Goal: Task Accomplishment & Management: Manage account settings

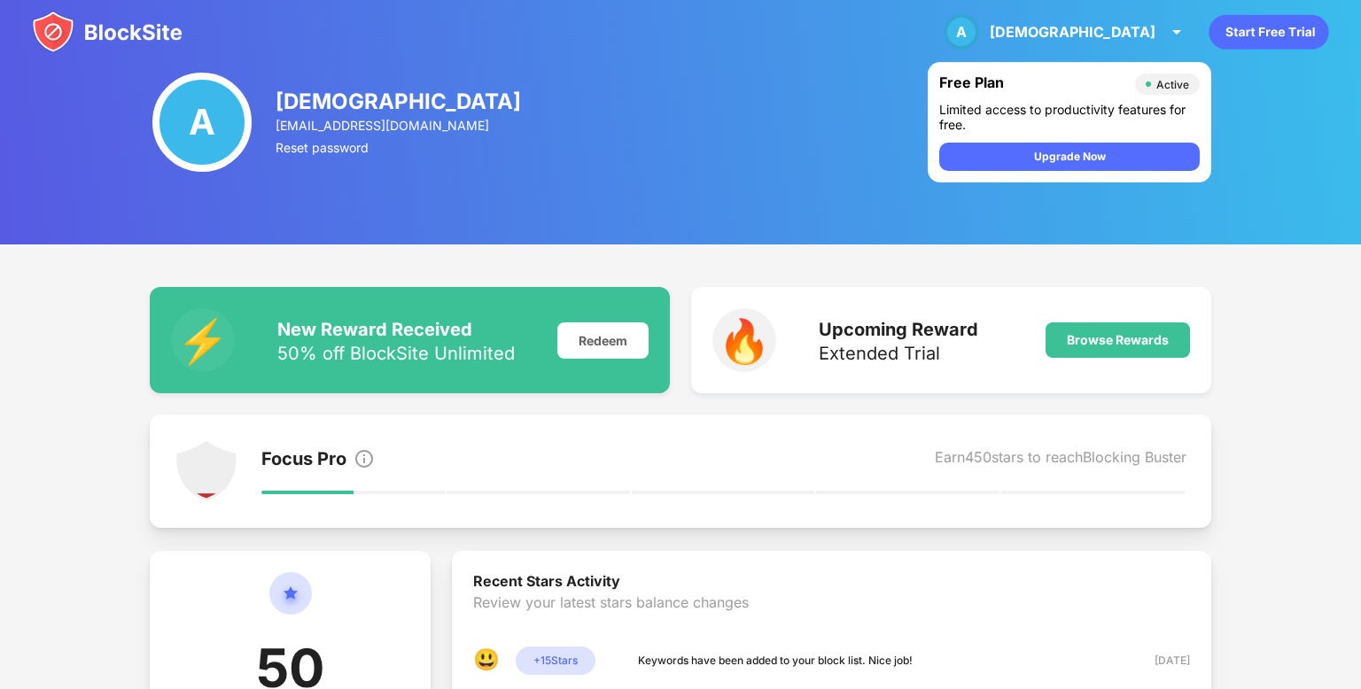
click at [167, 38] on img at bounding box center [107, 32] width 151 height 43
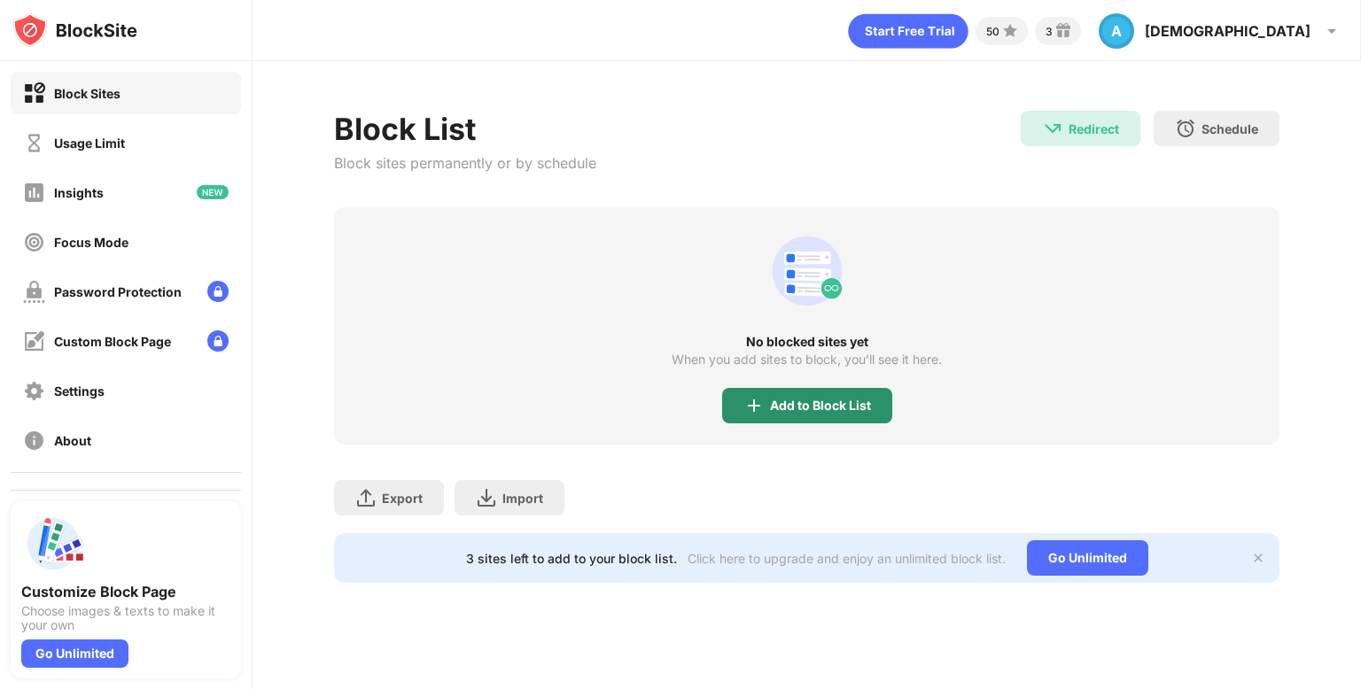
click at [849, 400] on div "Add to Block List" at bounding box center [820, 406] width 101 height 14
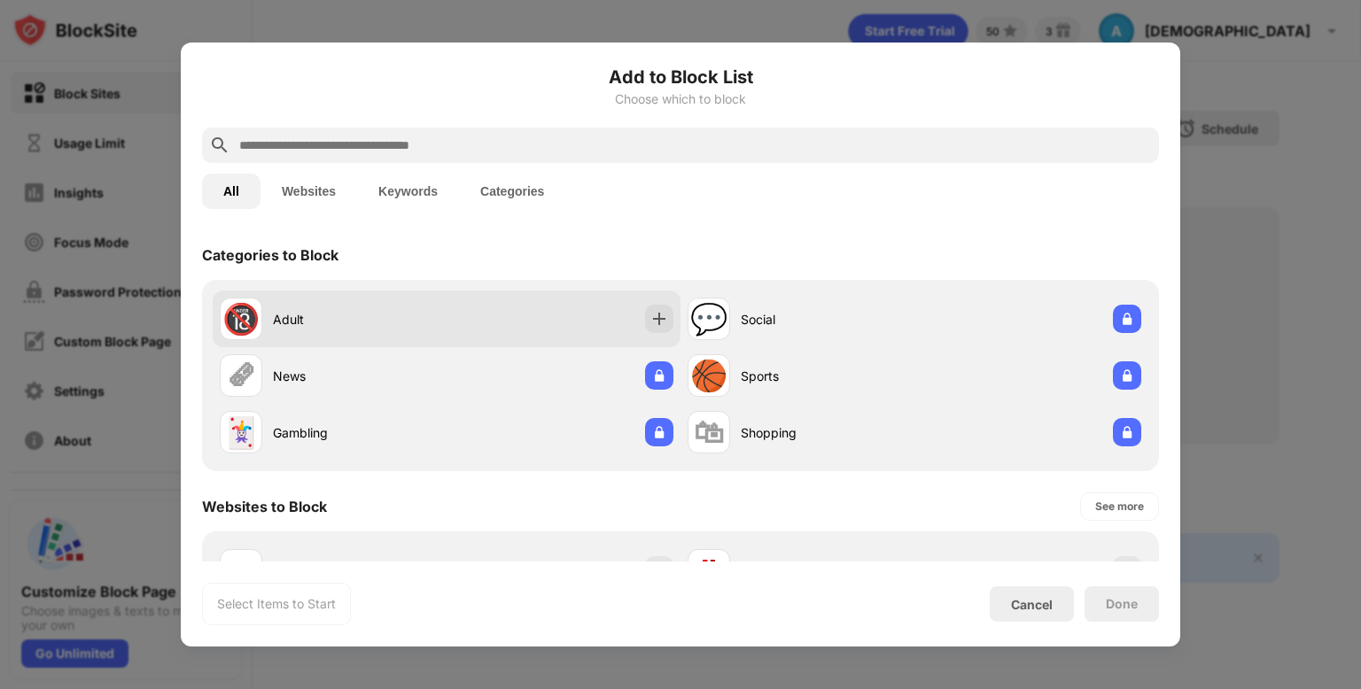
click at [603, 318] on div "🔞 Adult" at bounding box center [447, 319] width 468 height 57
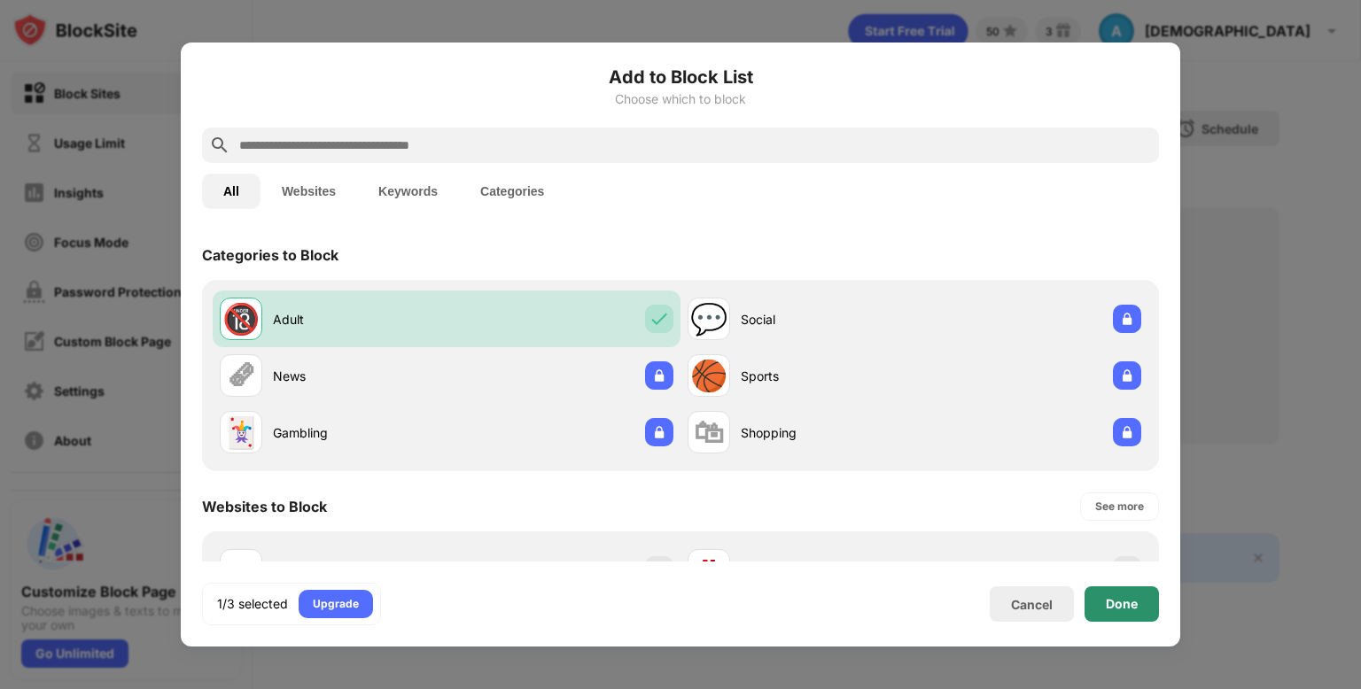
click at [1136, 602] on div "Done" at bounding box center [1122, 604] width 32 height 14
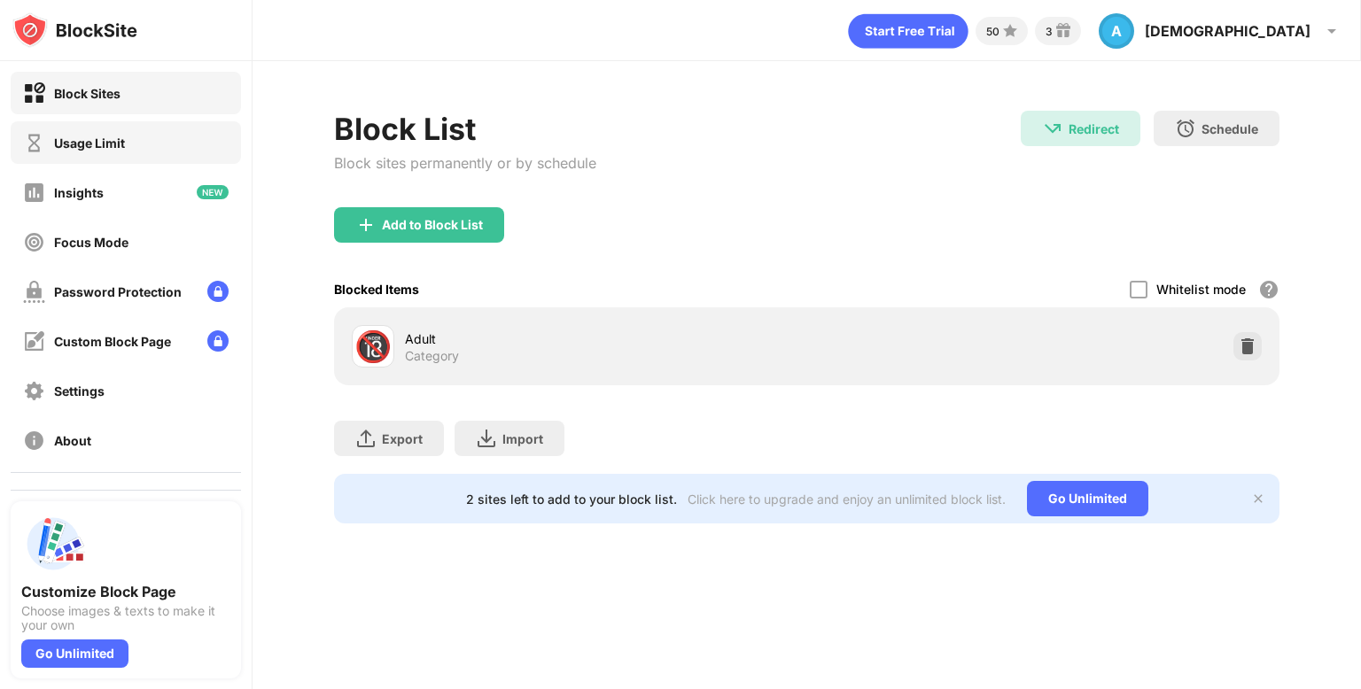
click at [119, 152] on div "Usage Limit" at bounding box center [74, 143] width 102 height 22
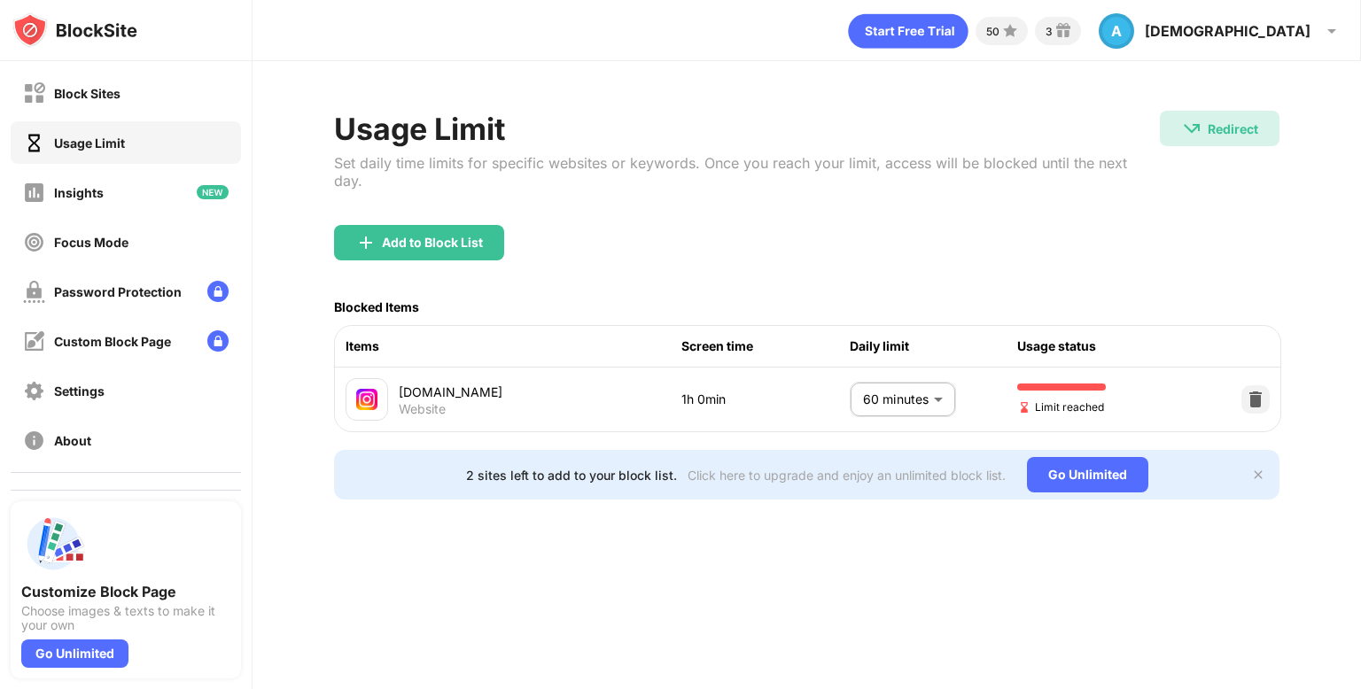
click at [510, 225] on div "Add to Block List" at bounding box center [807, 257] width 946 height 64
click at [496, 225] on div "Add to Block List" at bounding box center [419, 242] width 170 height 35
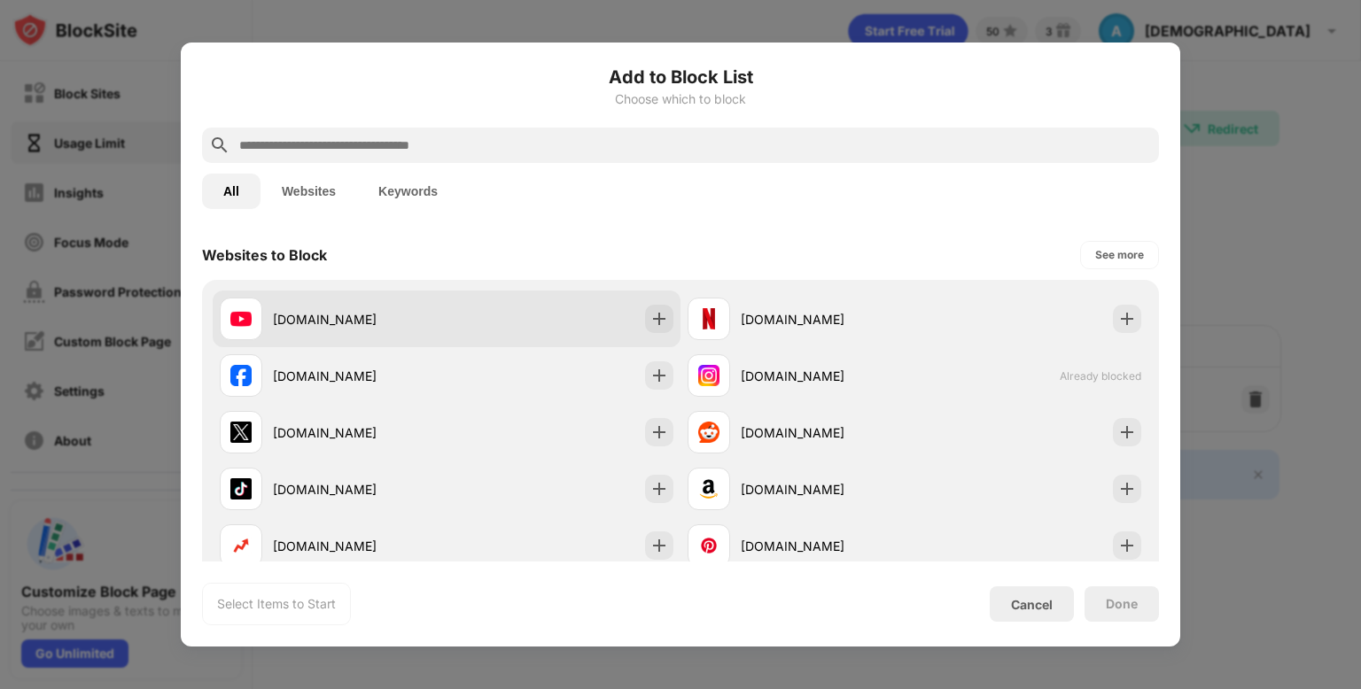
click at [401, 306] on div "[DOMAIN_NAME]" at bounding box center [333, 319] width 227 height 43
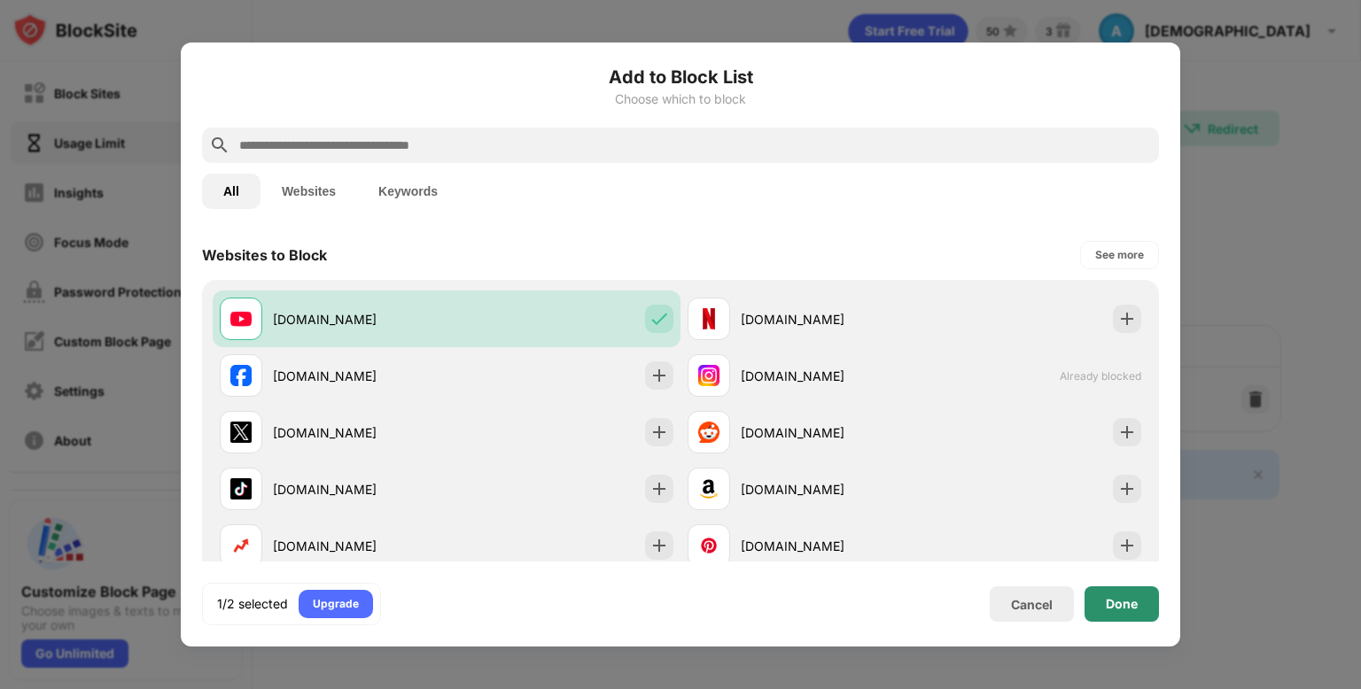
click at [1140, 603] on div "Done" at bounding box center [1122, 604] width 74 height 35
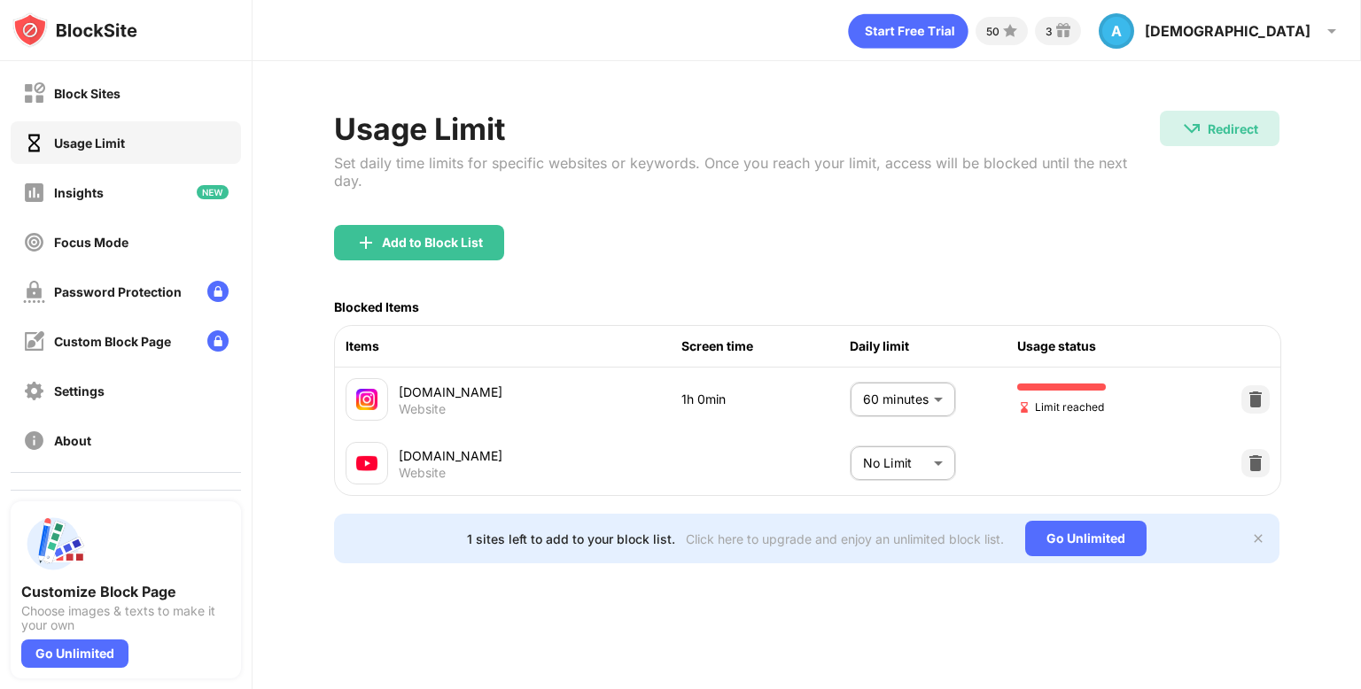
click at [913, 459] on body "Block Sites Usage Limit Insights Focus Mode Password Protection Custom Block Pa…" at bounding box center [680, 344] width 1361 height 689
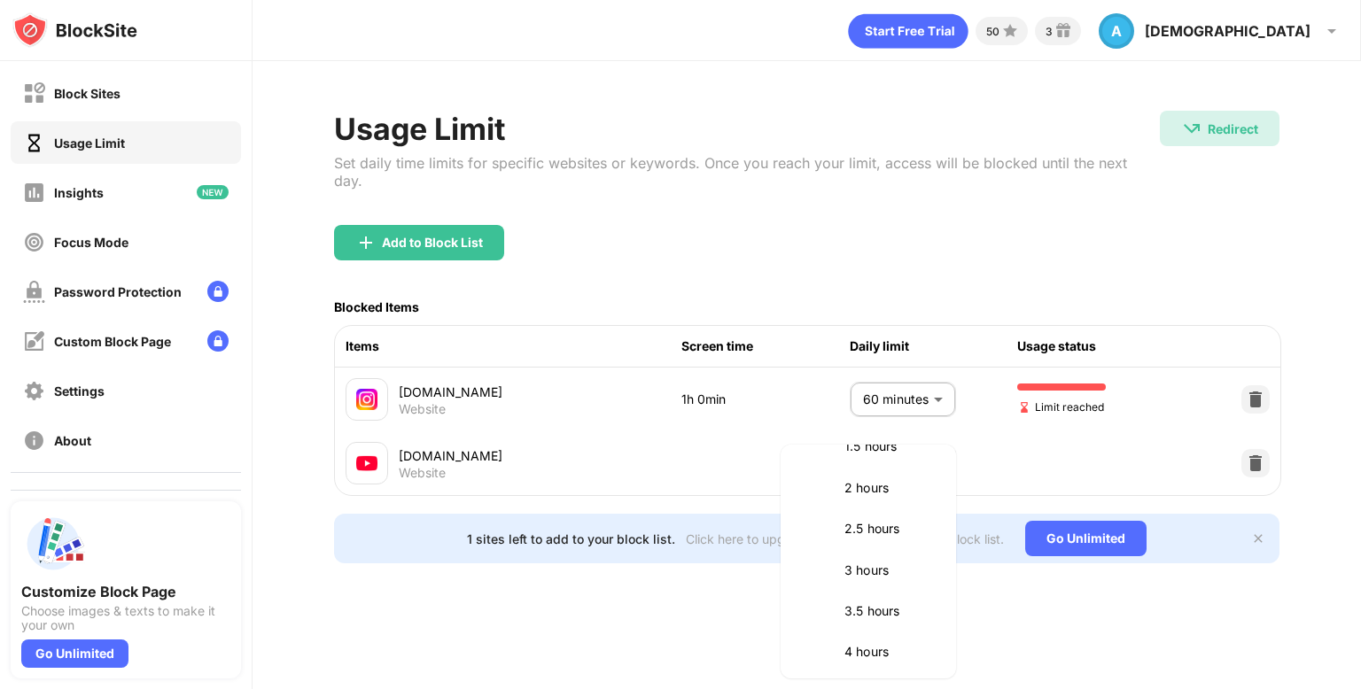
scroll to position [549, 0]
drag, startPoint x: 876, startPoint y: 511, endPoint x: 867, endPoint y: 520, distance: 12.5
click at [874, 513] on p "2 hours" at bounding box center [889, 510] width 90 height 19
type input "***"
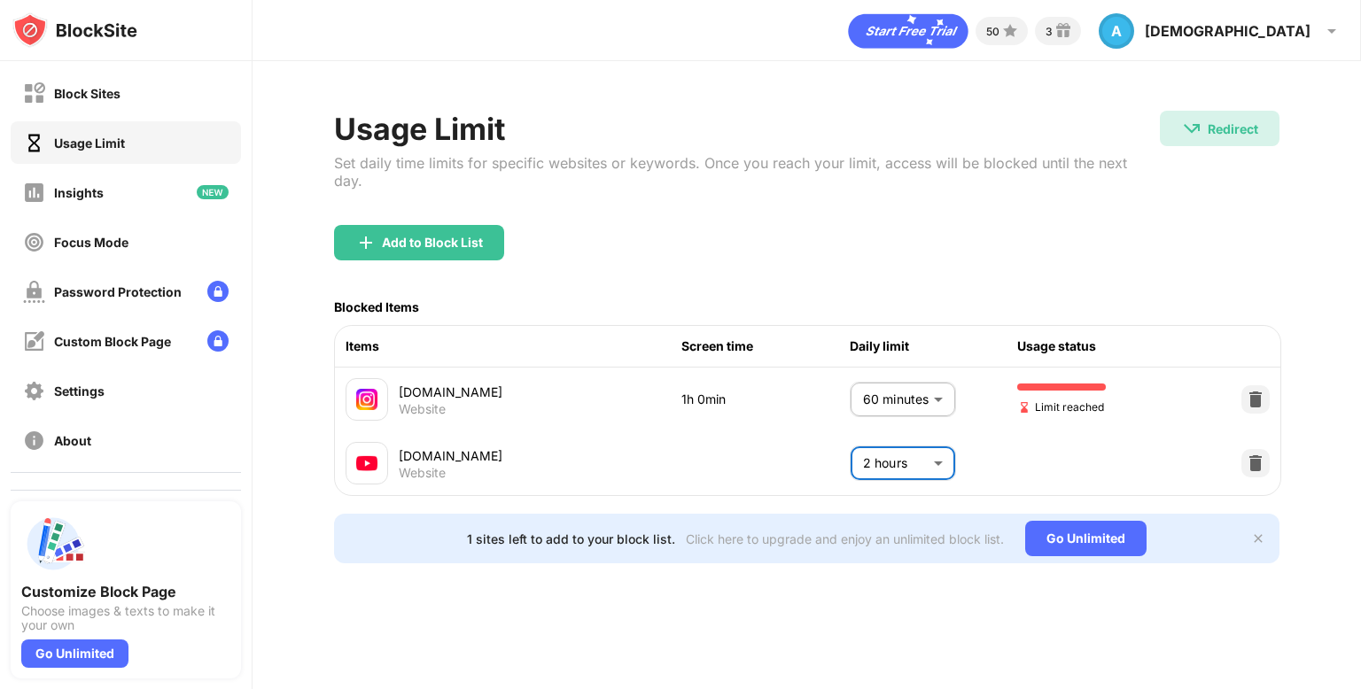
click at [541, 641] on div "50 3 A [DEMOGRAPHIC_DATA] A [DEMOGRAPHIC_DATA] View Account Insights Premium Re…" at bounding box center [807, 344] width 1109 height 689
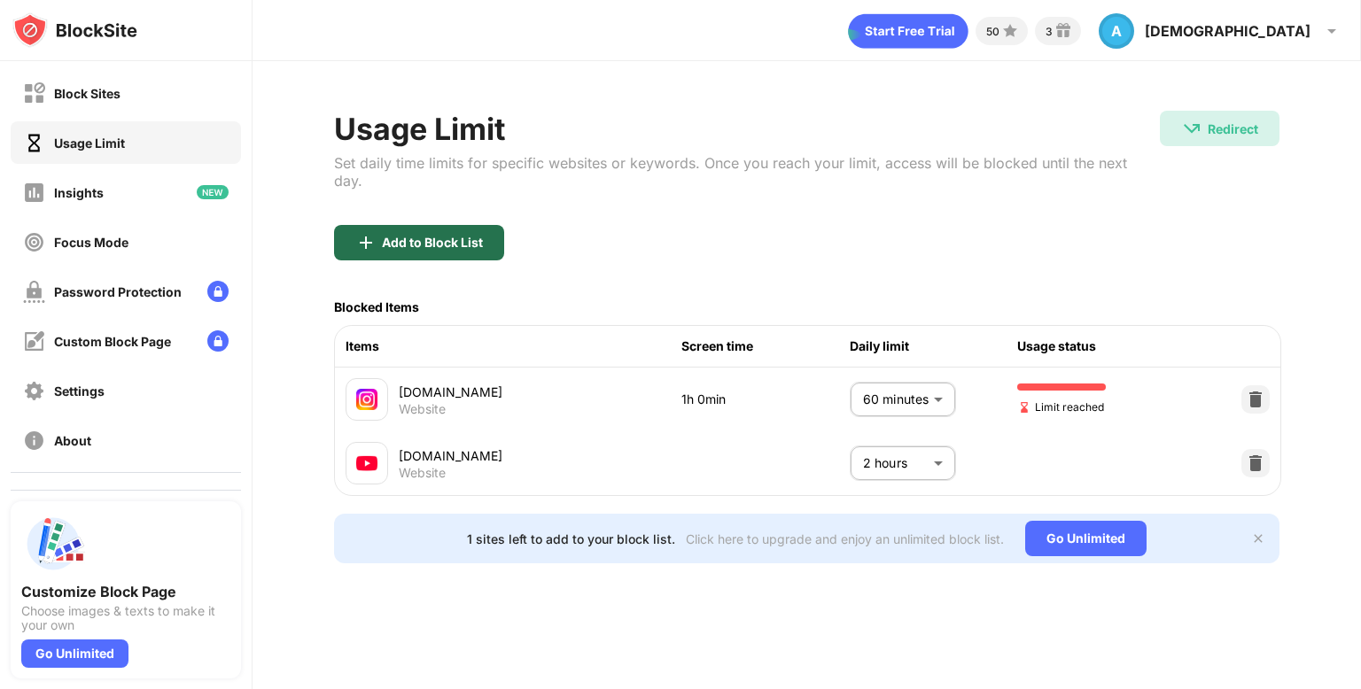
click at [495, 225] on div "Add to Block List" at bounding box center [419, 242] width 170 height 35
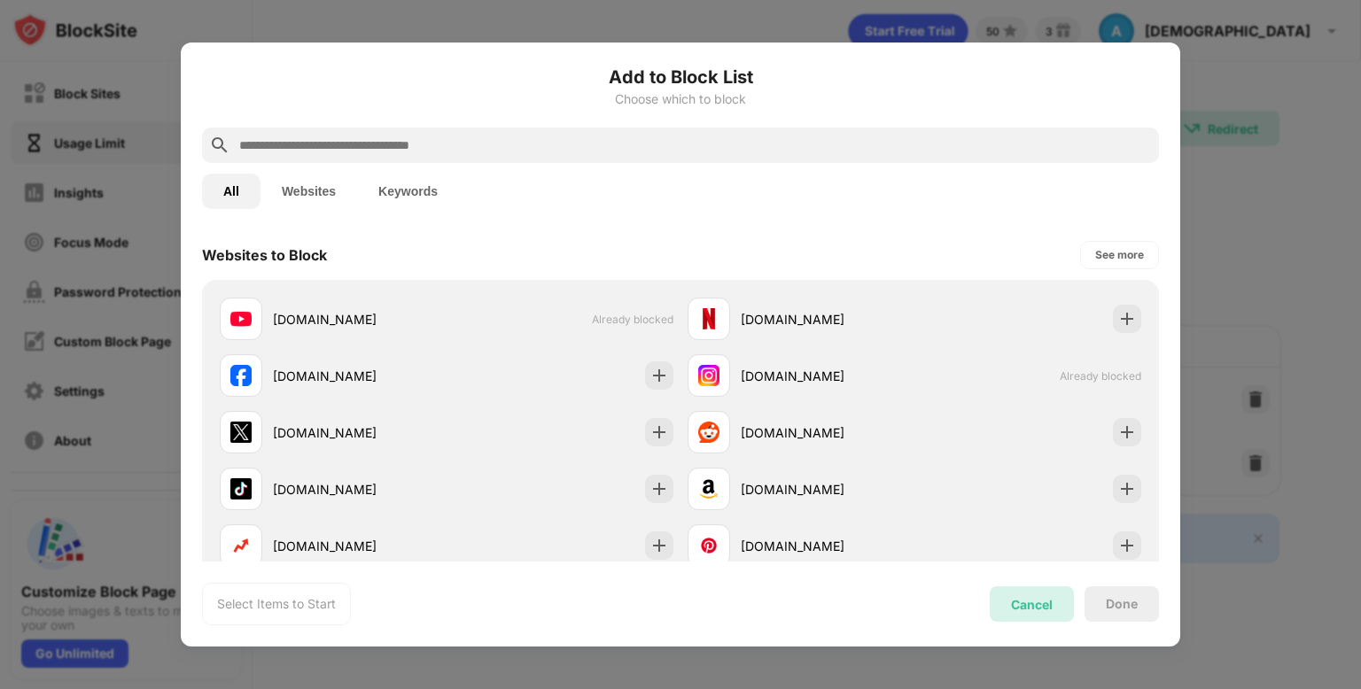
click at [1011, 597] on div "Cancel" at bounding box center [1032, 604] width 42 height 15
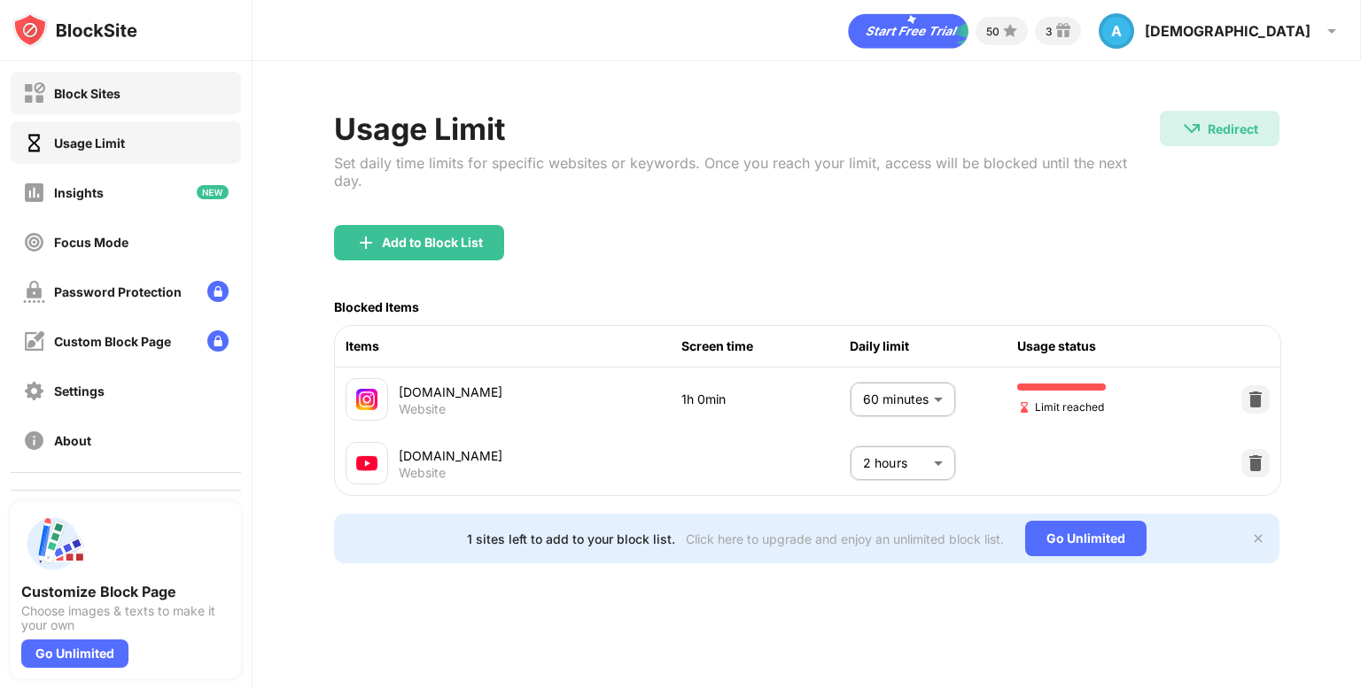
click at [197, 75] on div "Block Sites" at bounding box center [126, 93] width 230 height 43
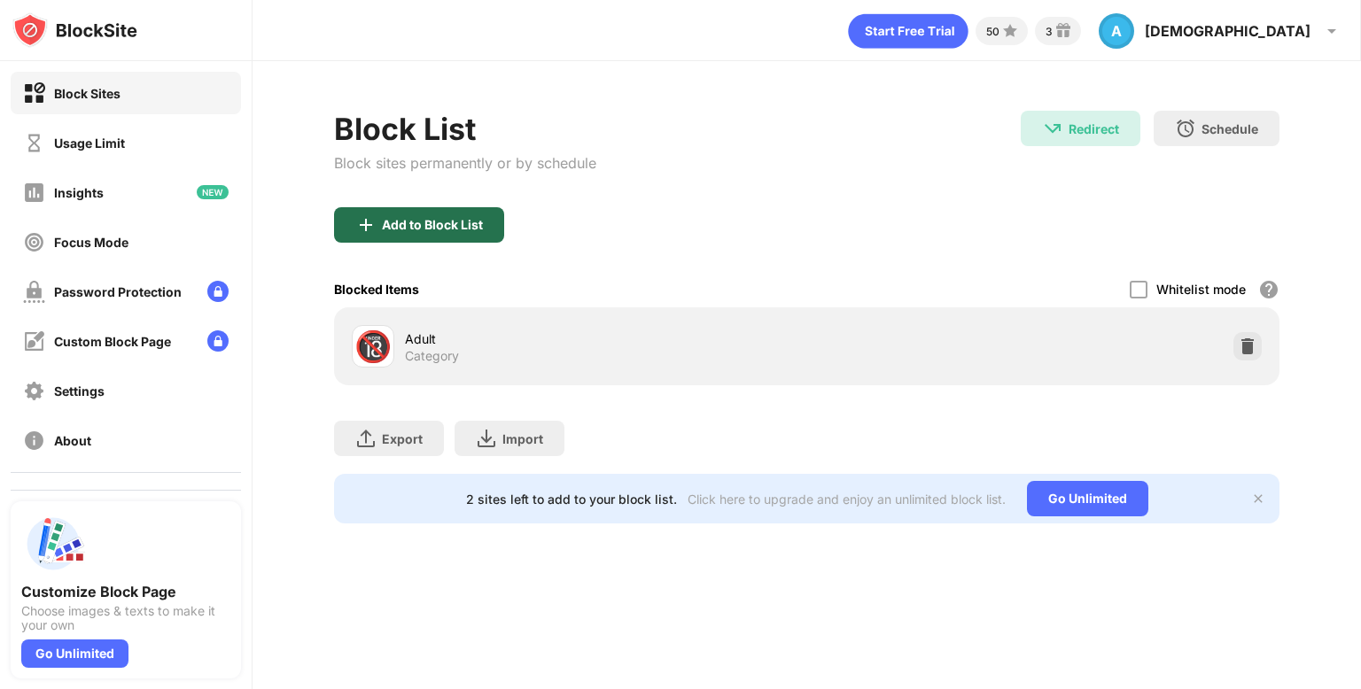
click at [489, 239] on div "Add to Block List" at bounding box center [419, 224] width 170 height 35
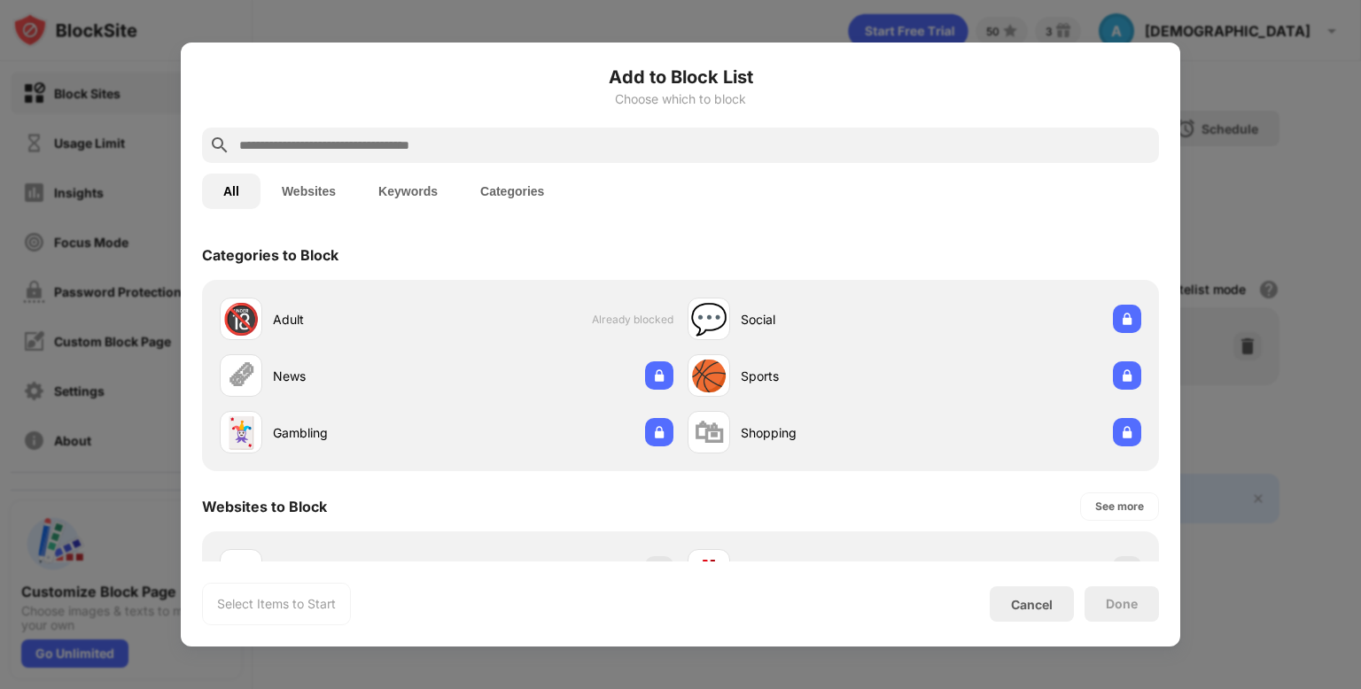
click at [425, 183] on button "Keywords" at bounding box center [408, 191] width 102 height 35
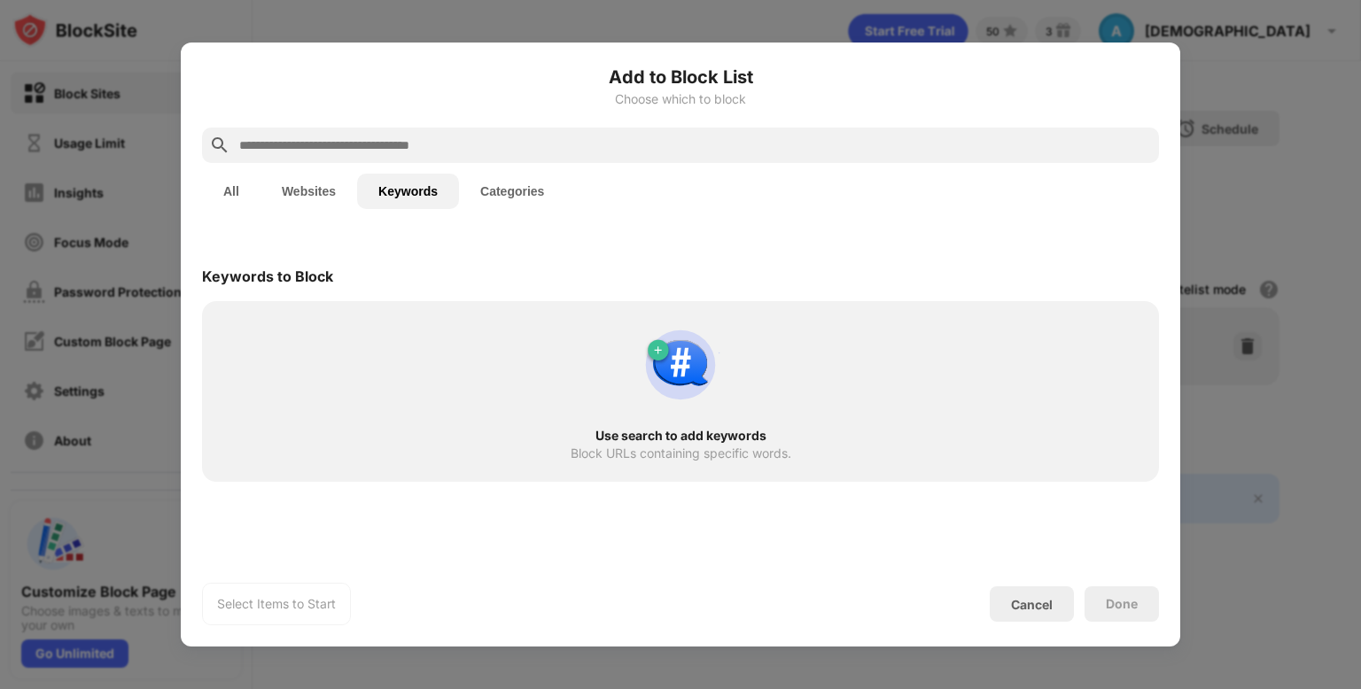
click at [418, 153] on input "text" at bounding box center [694, 145] width 915 height 21
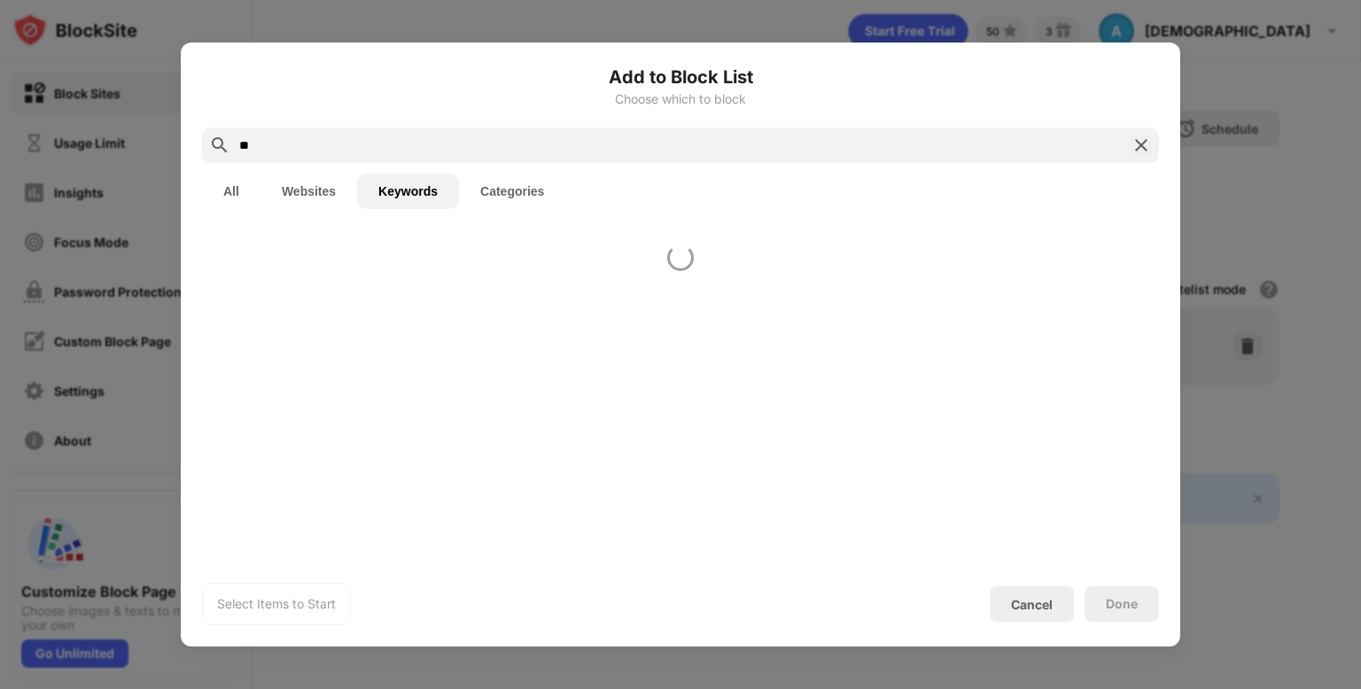
type input "*"
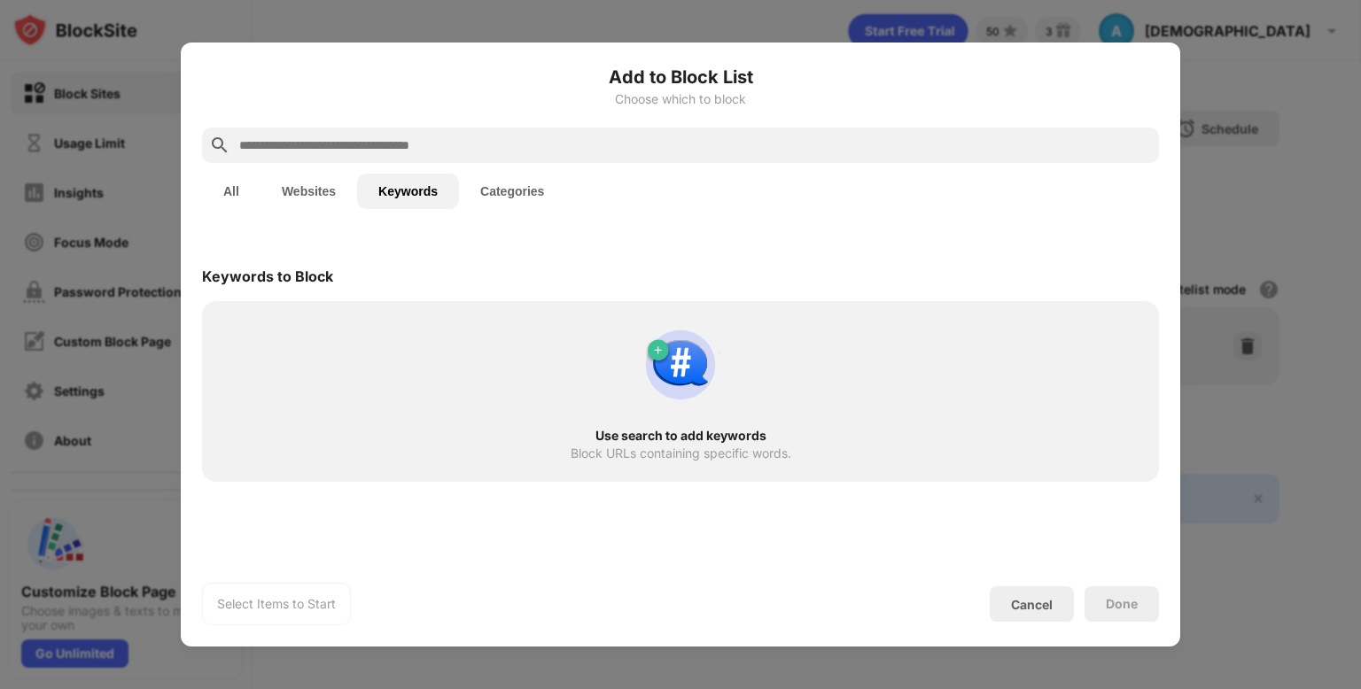
click at [510, 169] on div "All Websites Keywords Categories" at bounding box center [680, 191] width 957 height 57
click at [511, 177] on button "Categories" at bounding box center [512, 191] width 106 height 35
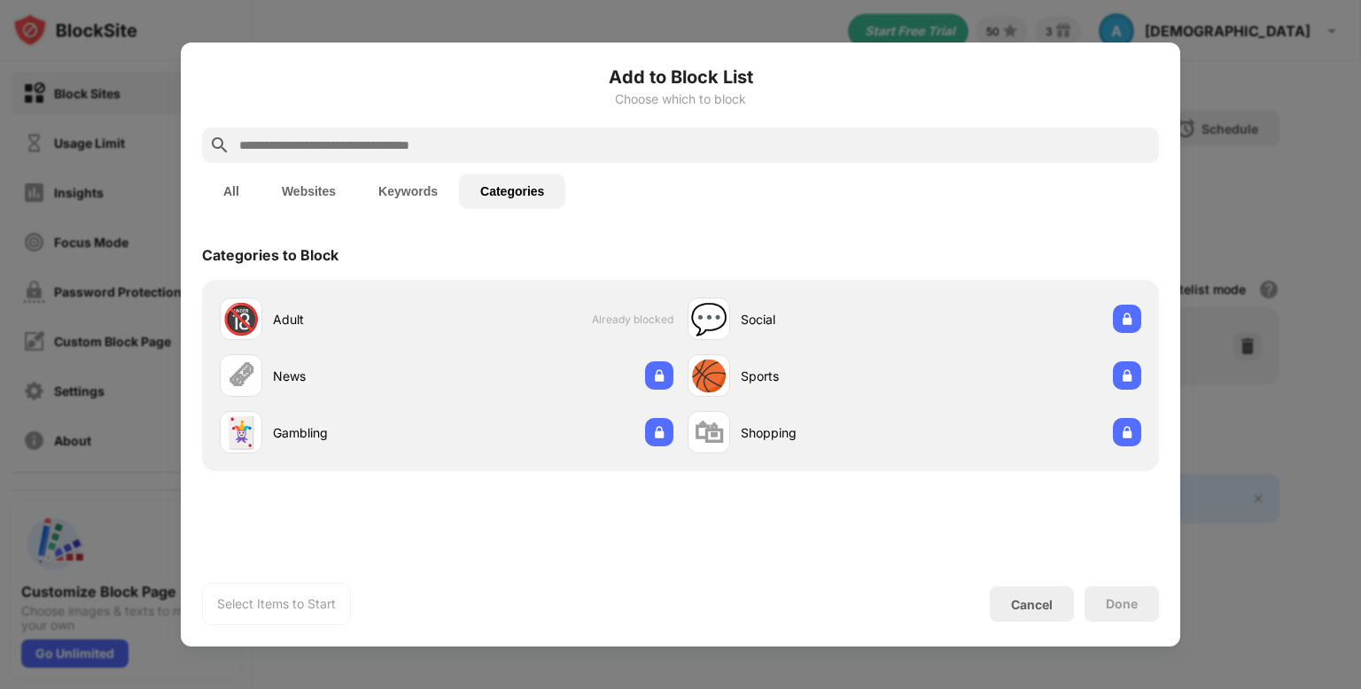
click at [298, 188] on button "Websites" at bounding box center [309, 191] width 97 height 35
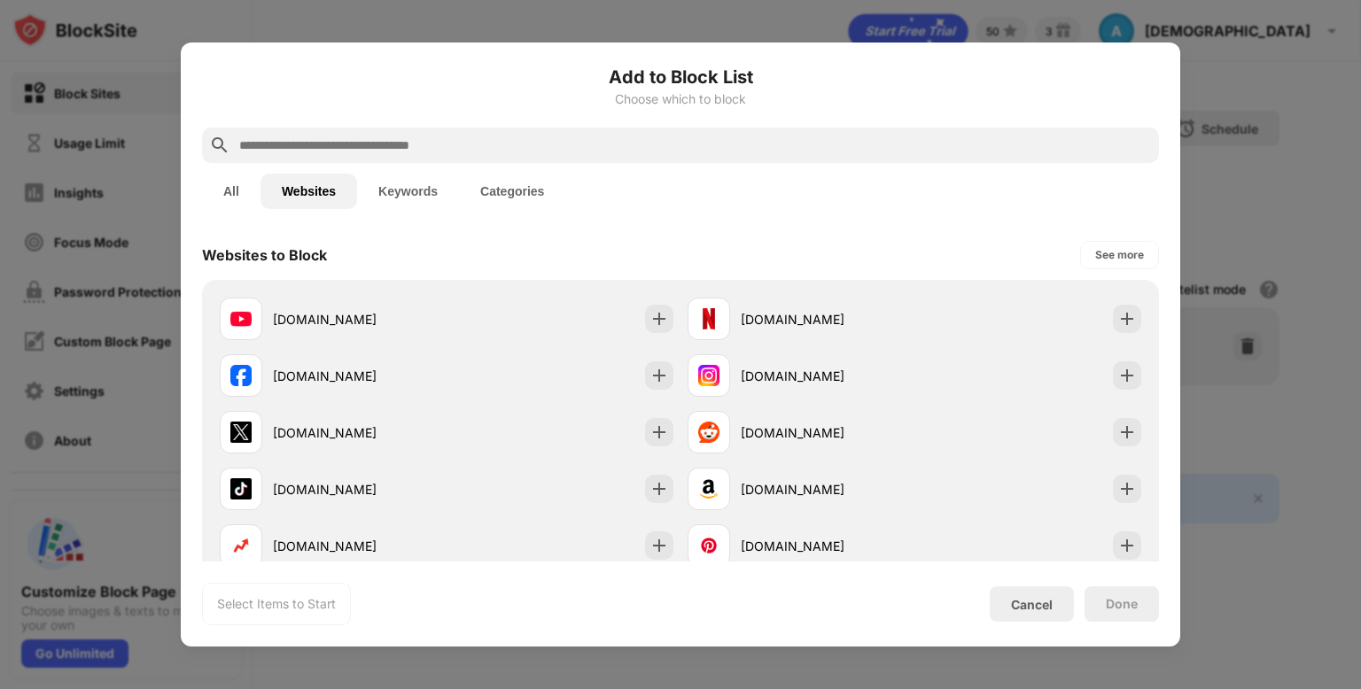
click at [231, 194] on button "All" at bounding box center [231, 191] width 58 height 35
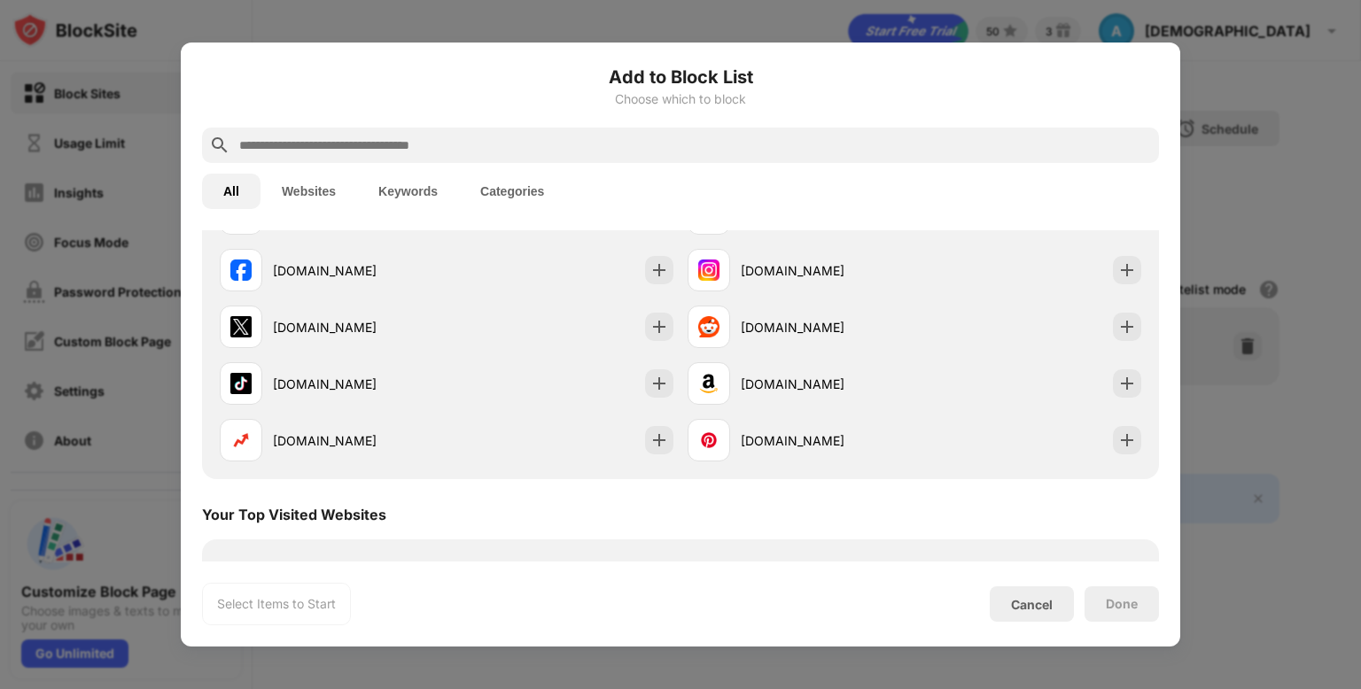
scroll to position [365, 0]
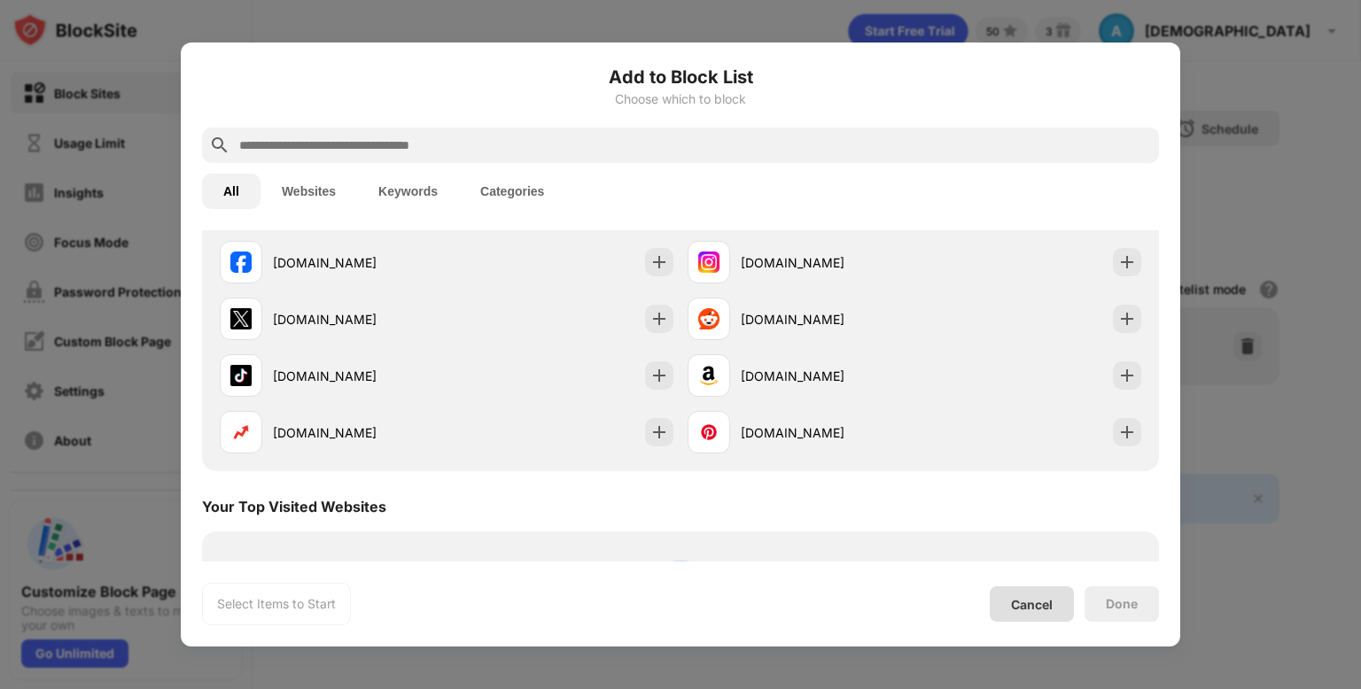
click at [1031, 603] on div "Cancel" at bounding box center [1032, 604] width 42 height 15
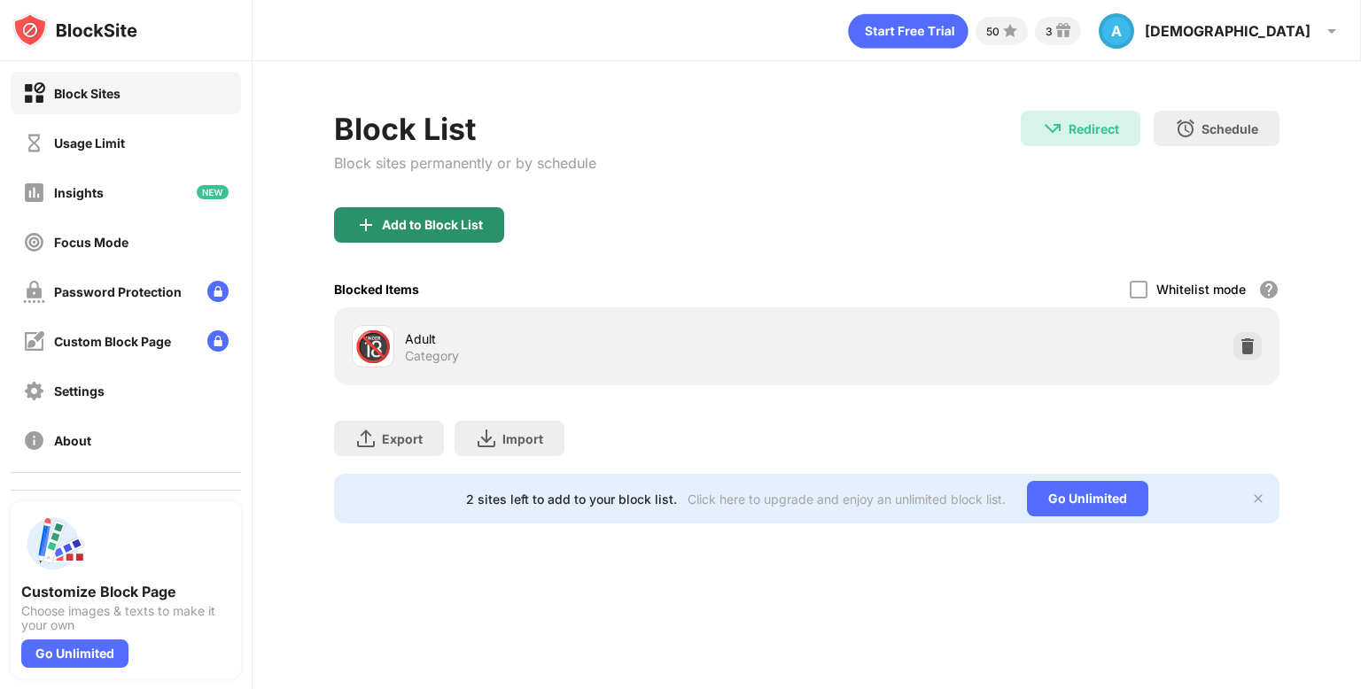
click at [344, 214] on div "Add to Block List" at bounding box center [419, 224] width 170 height 35
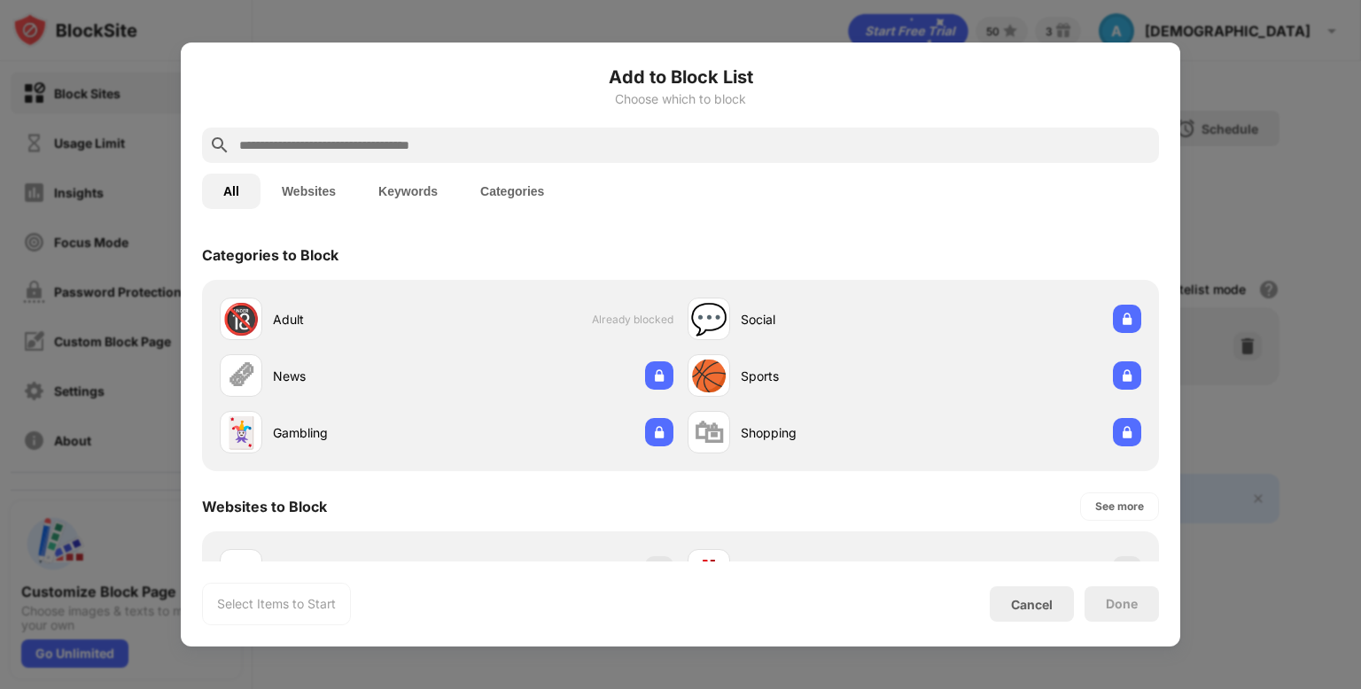
click at [477, 132] on div at bounding box center [680, 145] width 957 height 35
click at [479, 135] on input "text" at bounding box center [694, 145] width 915 height 21
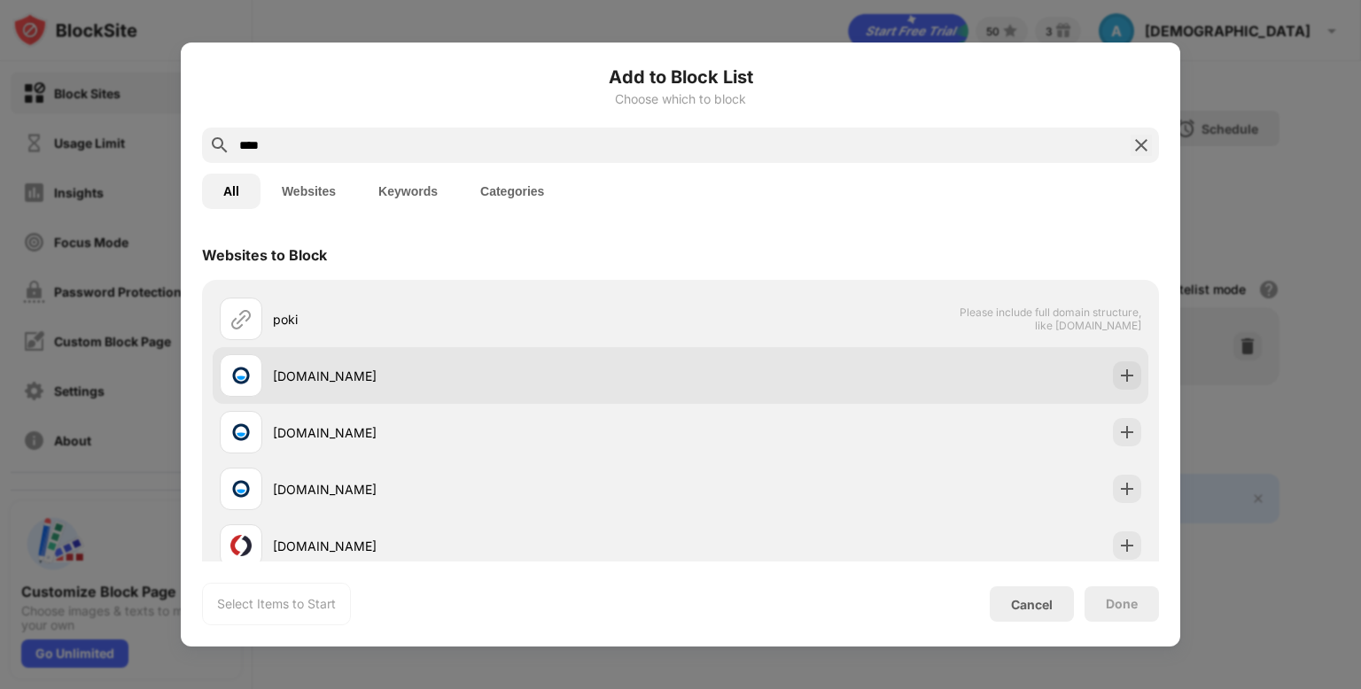
type input "****"
click at [458, 376] on div "[DOMAIN_NAME]" at bounding box center [477, 376] width 408 height 19
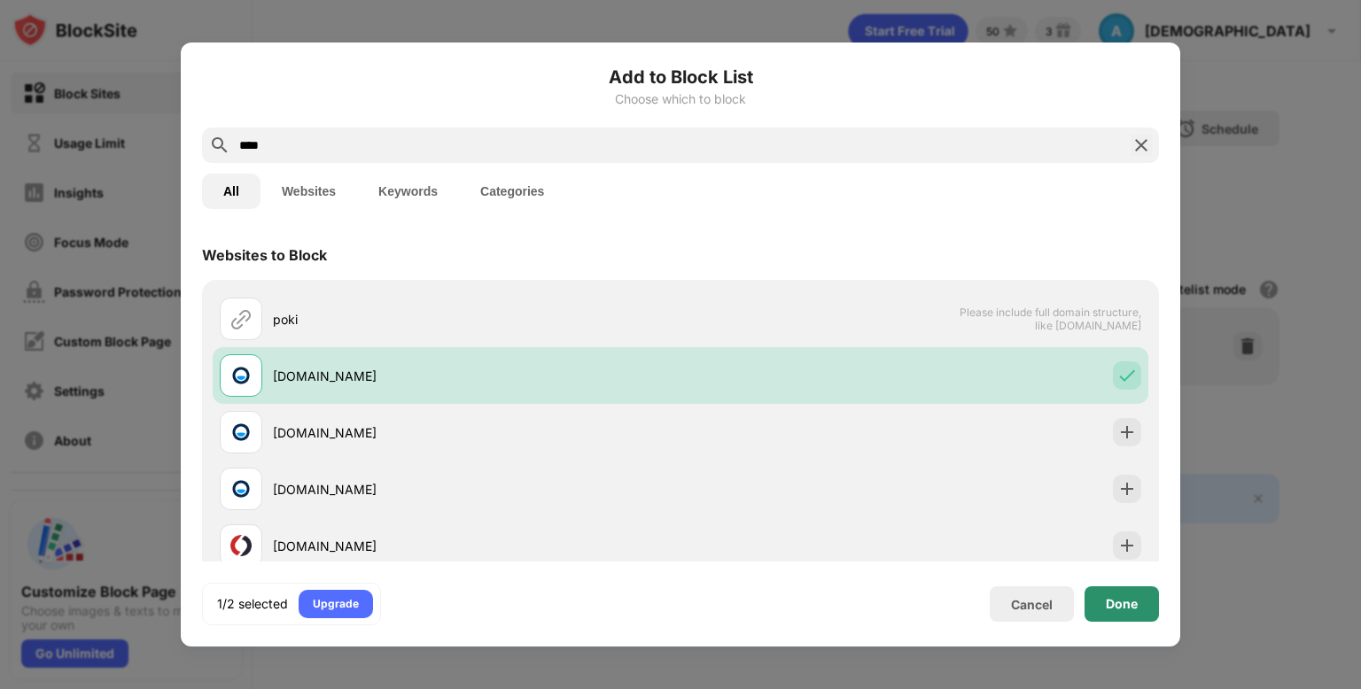
click at [1152, 607] on div "Done" at bounding box center [1122, 604] width 74 height 35
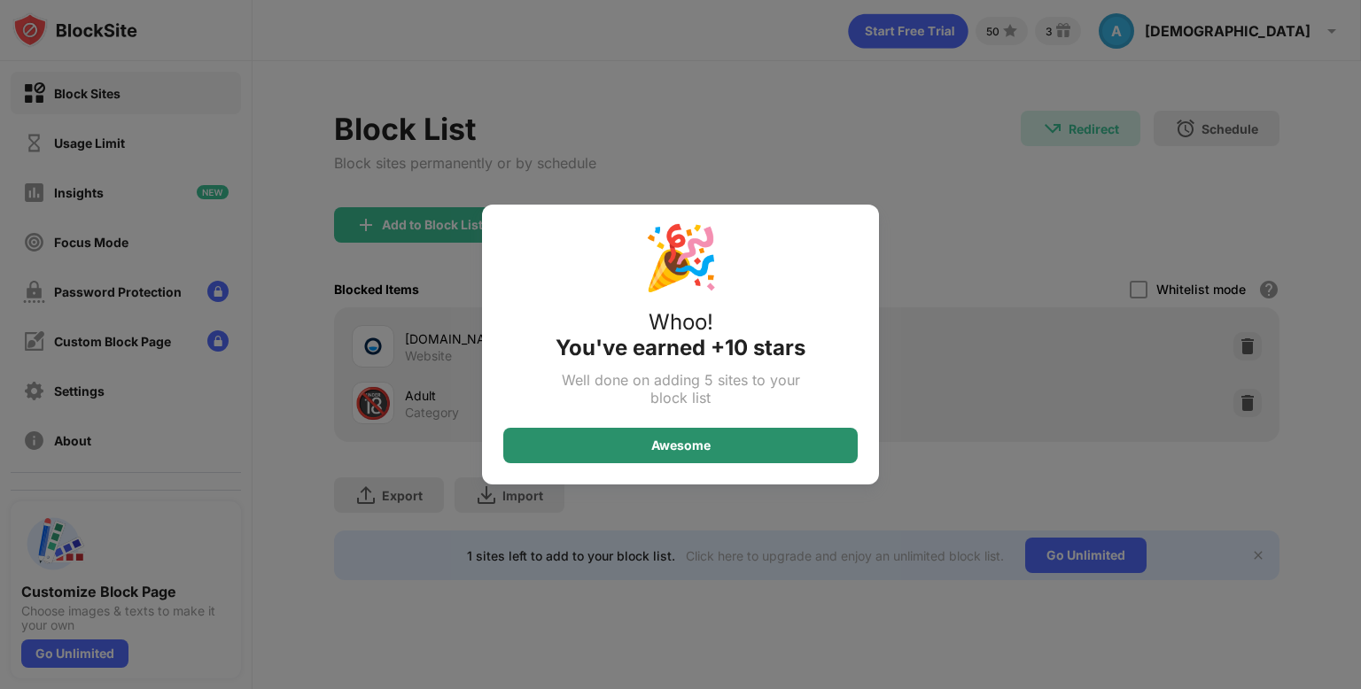
click at [638, 447] on div "Awesome" at bounding box center [680, 445] width 354 height 35
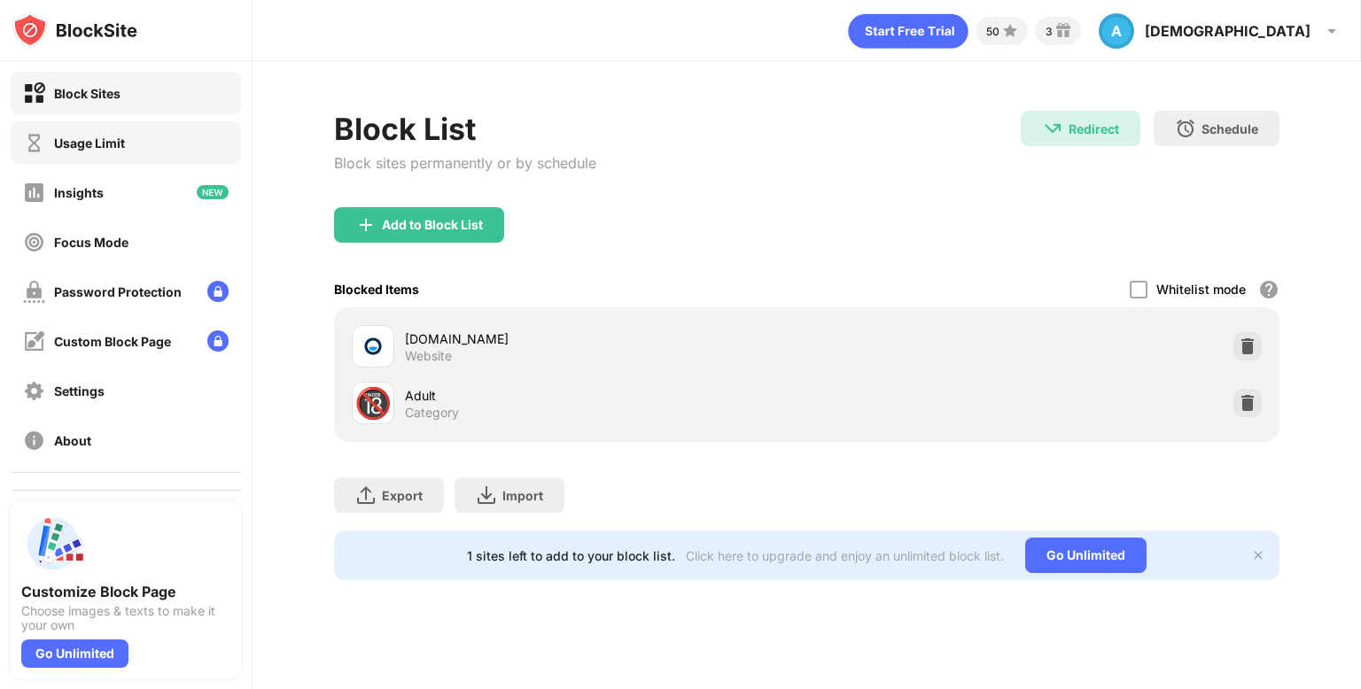
click at [162, 136] on div "Usage Limit" at bounding box center [126, 142] width 230 height 43
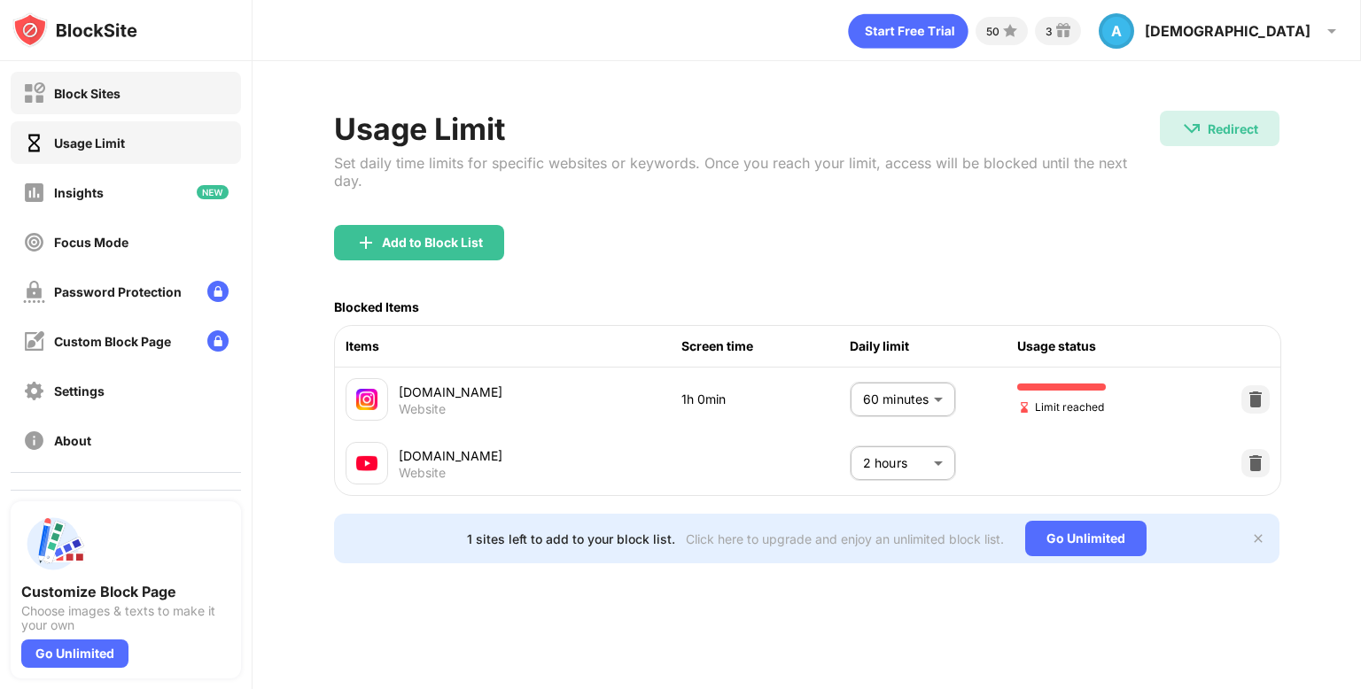
click at [167, 105] on div "Block Sites" at bounding box center [126, 93] width 230 height 43
